Goal: Information Seeking & Learning: Understand process/instructions

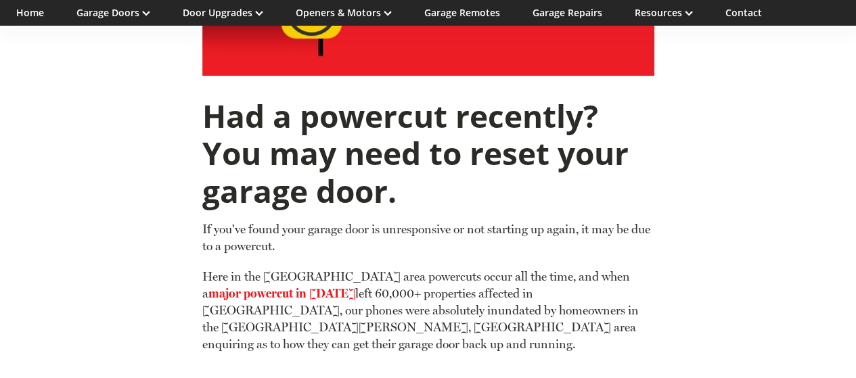
scroll to position [523, 0]
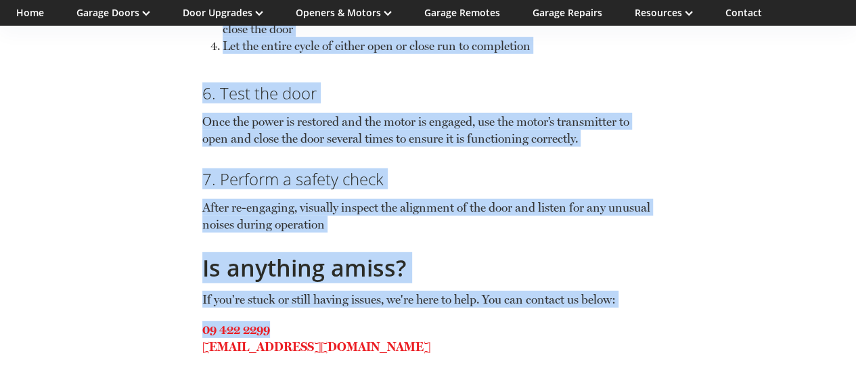
scroll to position [1892, 0]
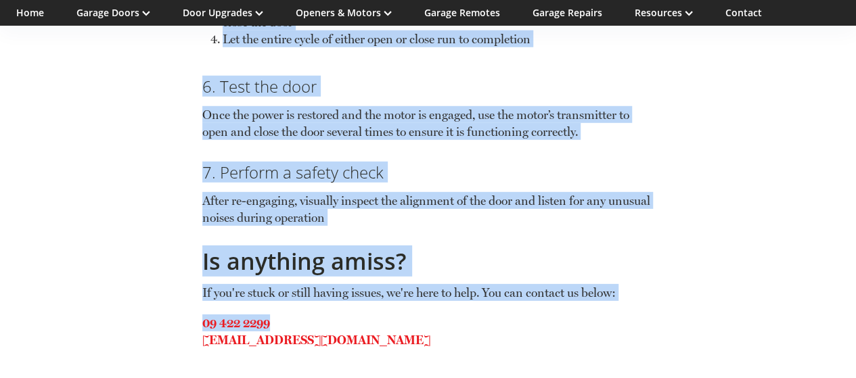
drag, startPoint x: 196, startPoint y: 107, endPoint x: 617, endPoint y: 217, distance: 435.1
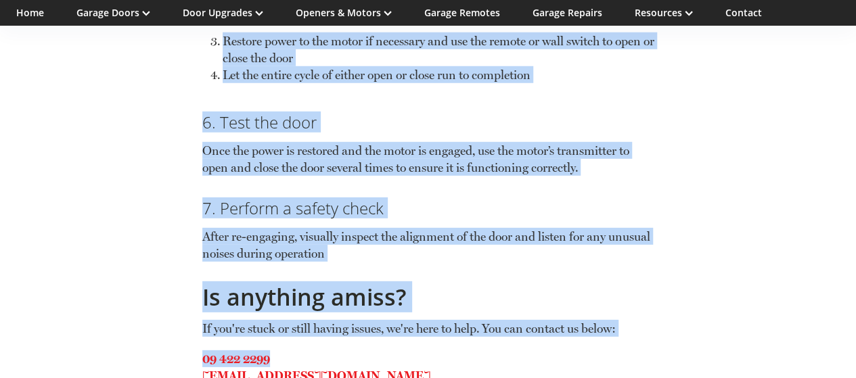
scroll to position [1846, 0]
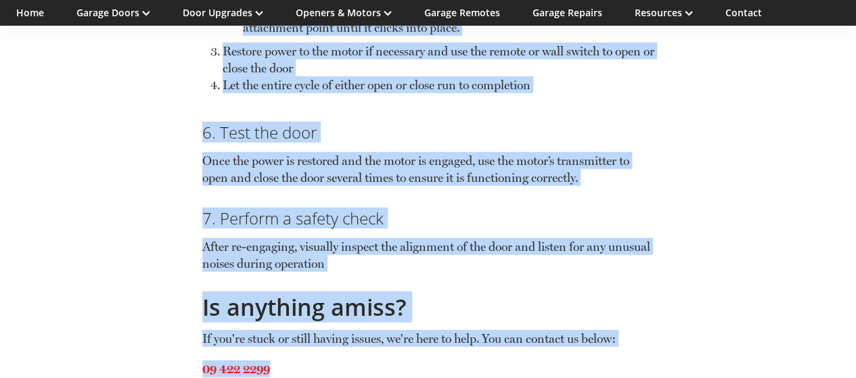
copy div "Disengaging and Re-Engaging your Sectional Garage Door This applies to all gara…"
